Goal: Check status

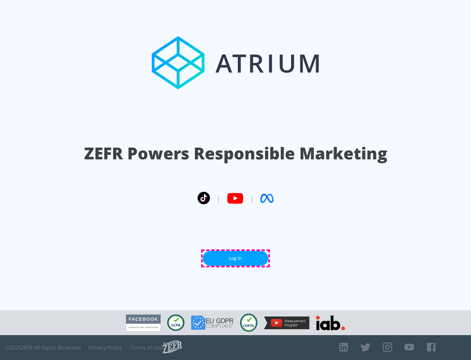
click at [236, 258] on link "Log In" at bounding box center [235, 258] width 65 height 15
